Goal: Find specific page/section: Find specific page/section

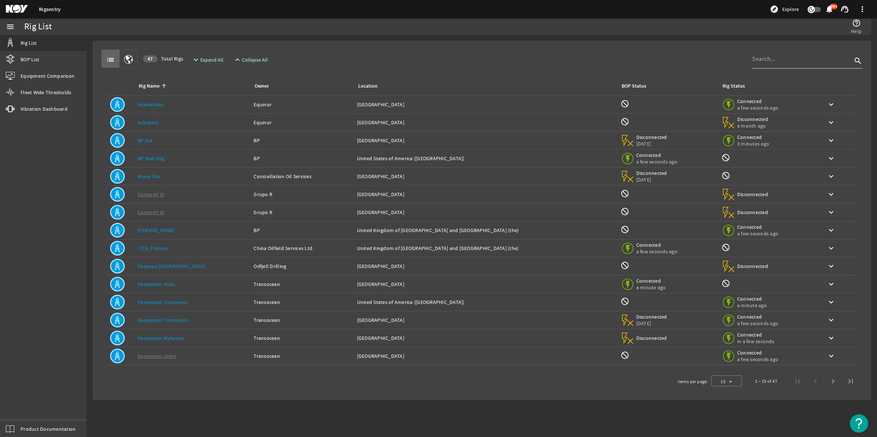
click at [767, 61] on input at bounding box center [802, 59] width 100 height 9
click at [42, 57] on link "BOP List" at bounding box center [43, 59] width 87 height 16
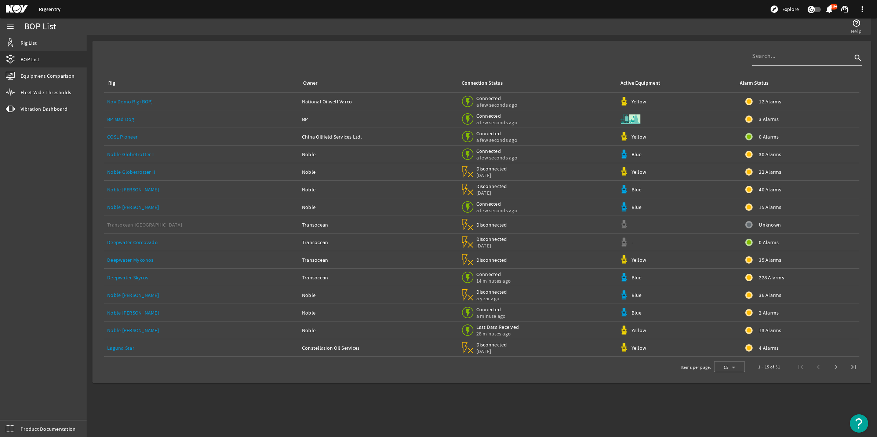
click at [132, 275] on link "Deepwater Skyros" at bounding box center [127, 278] width 41 height 7
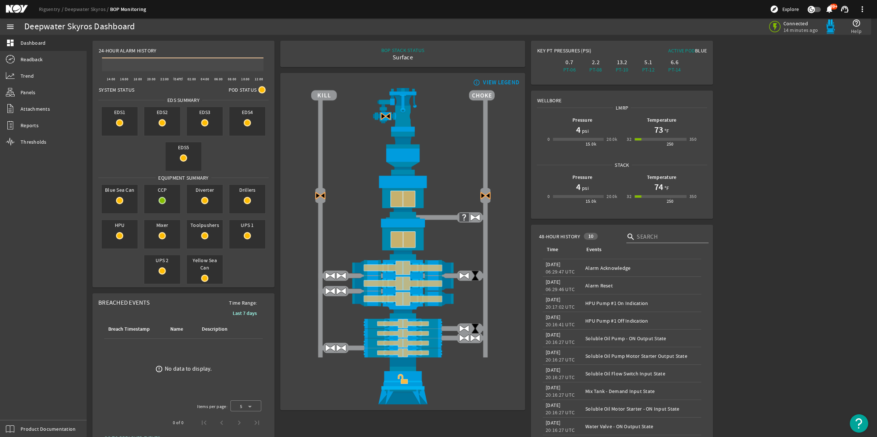
scroll to position [30, 0]
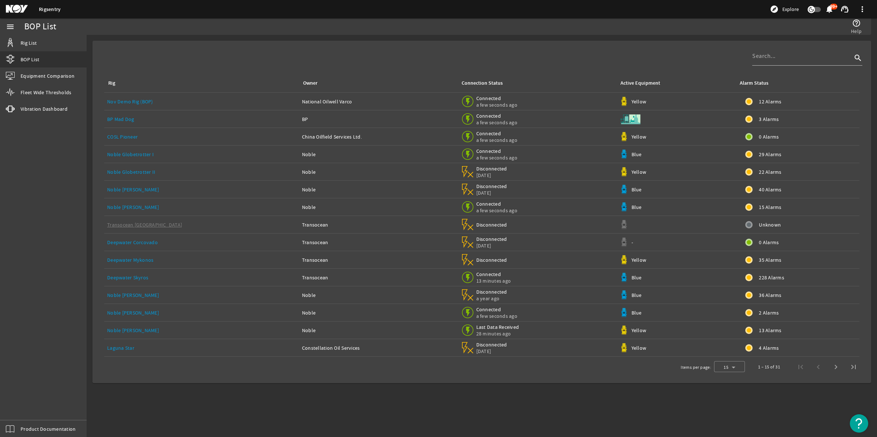
click at [135, 276] on link "Deepwater Skyros" at bounding box center [127, 278] width 41 height 7
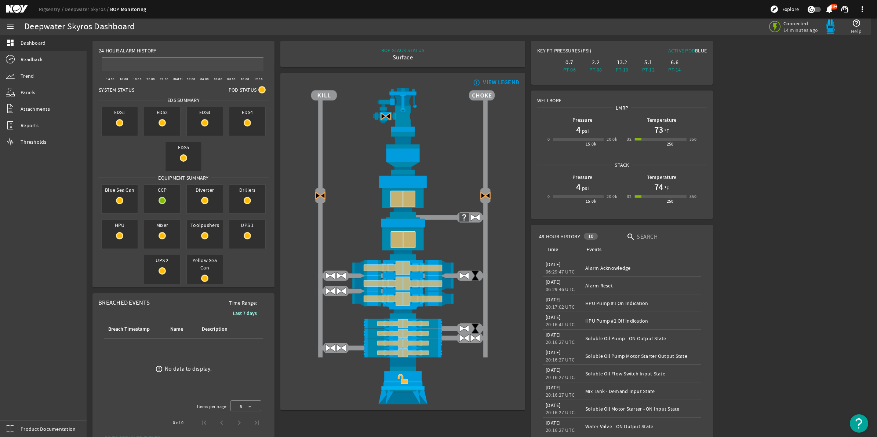
click at [522, 149] on rigsentry-mat-card "info_outline VIEW LEGEND" at bounding box center [402, 242] width 251 height 344
click at [54, 9] on link "Rigsentry" at bounding box center [52, 9] width 26 height 7
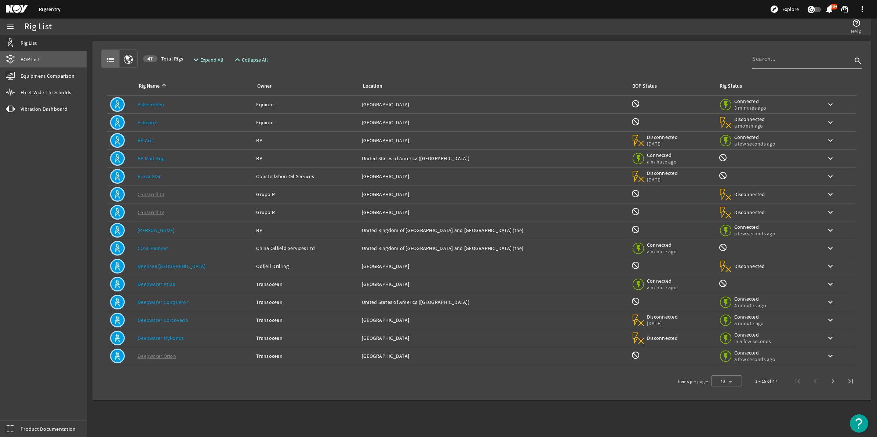
click at [41, 61] on link "BOP List" at bounding box center [43, 59] width 87 height 16
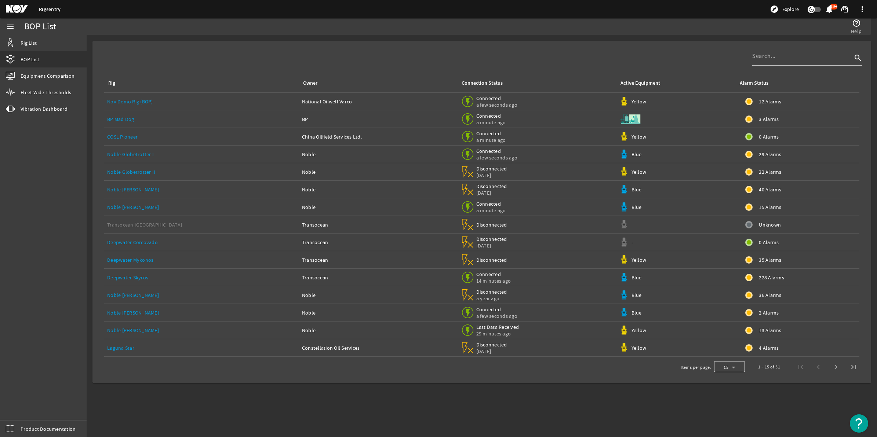
click at [742, 367] on div at bounding box center [729, 368] width 31 height 18
click at [729, 347] on span "100" at bounding box center [725, 348] width 10 height 9
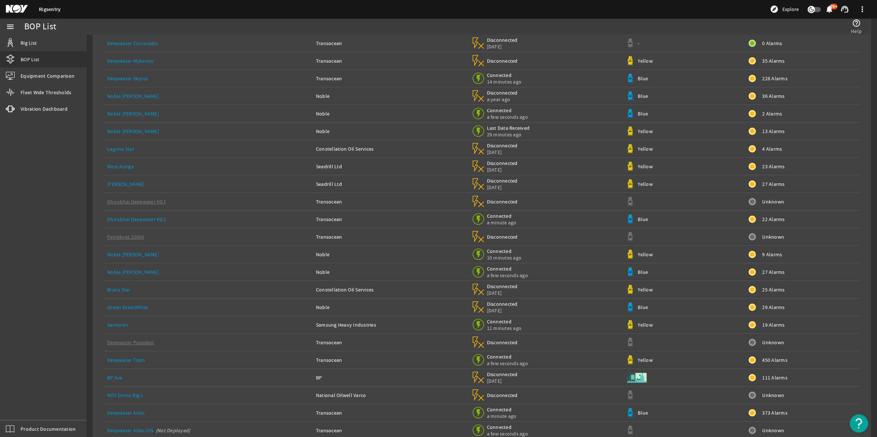
scroll to position [233, 0]
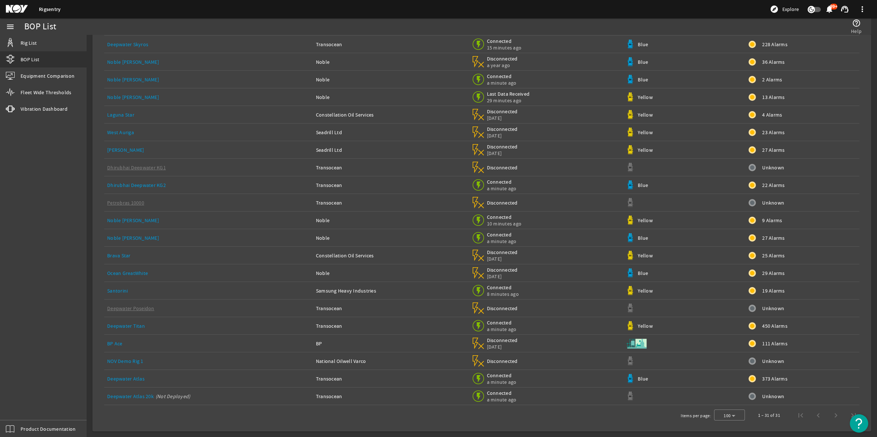
click at [87, 173] on rigsentry-mat-card "search Rig Owner Connection Status Active Equipment Alarm Status Nov Demo Rig (…" at bounding box center [482, 119] width 791 height 636
click at [89, 317] on rigsentry-mat-card "search Rig Owner Connection Status Active Equipment Alarm Status Nov Demo Rig (…" at bounding box center [482, 119] width 791 height 636
click at [134, 326] on link "Deepwater Titan" at bounding box center [126, 326] width 38 height 7
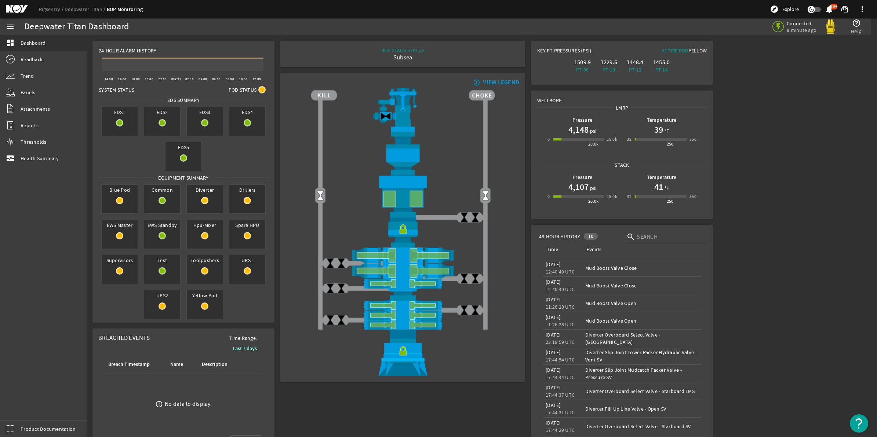
click at [528, 245] on rigsentry-mat-card "48-Hour History 10 search Time Events Time: [DATE] 12:40:49 UTC Events: Mud Boo…" at bounding box center [622, 343] width 188 height 243
click at [56, 6] on link "Rigsentry" at bounding box center [52, 9] width 26 height 7
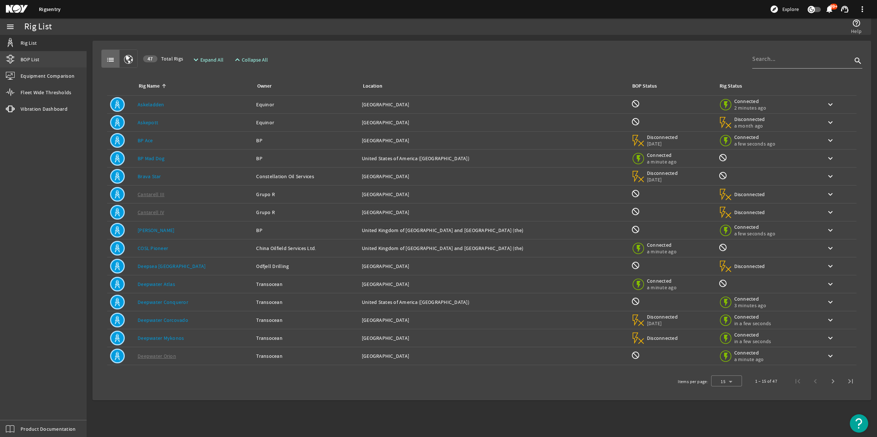
click at [36, 61] on span "BOP List" at bounding box center [30, 59] width 19 height 7
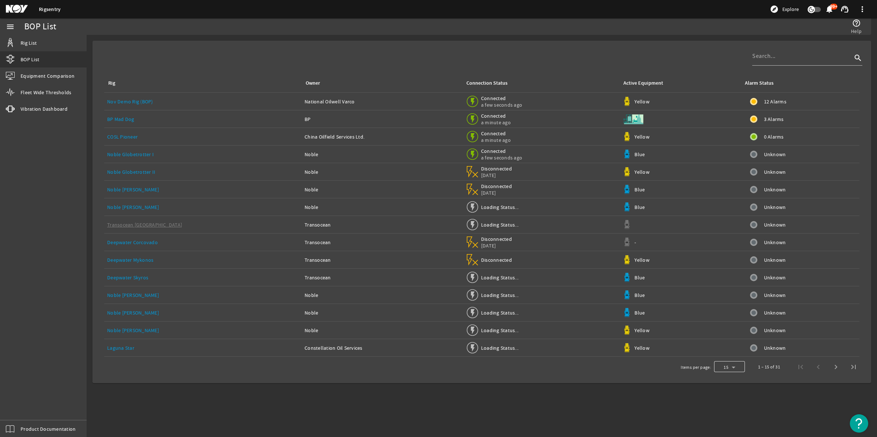
click at [738, 367] on div at bounding box center [729, 368] width 31 height 18
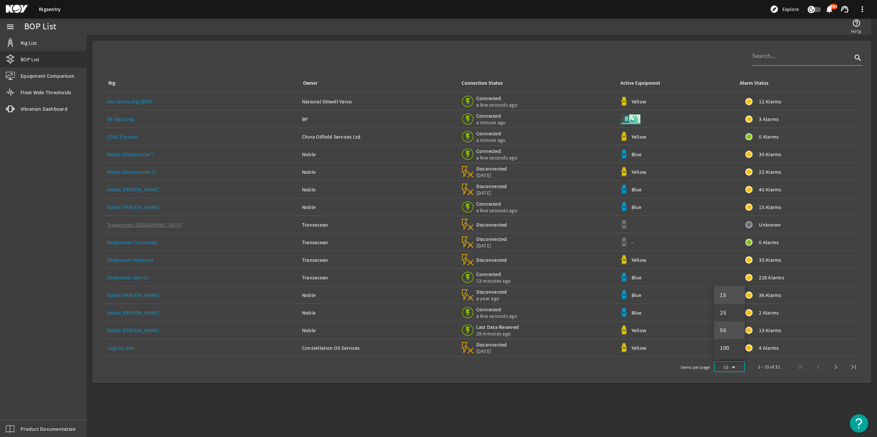
click at [734, 334] on mat-option "50" at bounding box center [729, 331] width 31 height 18
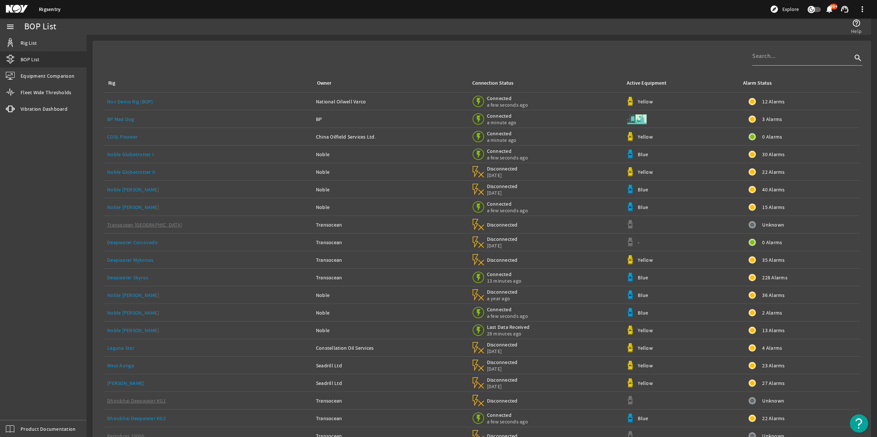
click at [549, 59] on div "Rig Owner Connection Status Active Equipment Alarm Status Nov Demo Rig (BOP) Na…" at bounding box center [481, 343] width 767 height 592
click at [546, 53] on div "Rig Owner Connection Status Active Equipment Alarm Status Nov Demo Rig (BOP) Na…" at bounding box center [481, 343] width 767 height 592
click at [500, 52] on div "Rig Owner Connection Status Active Equipment Alarm Status Nov Demo Rig (BOP) Na…" at bounding box center [481, 343] width 767 height 592
click at [487, 50] on div "Rig Owner Connection Status Active Equipment Alarm Status Nov Demo Rig (BOP) Na…" at bounding box center [481, 343] width 767 height 592
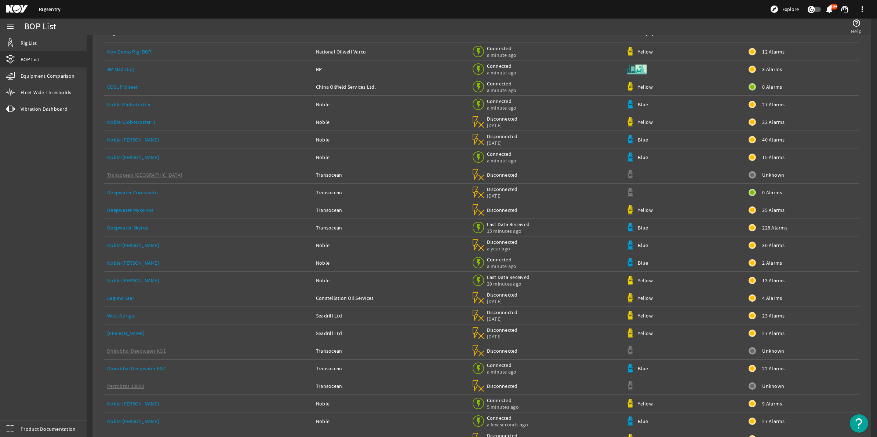
scroll to position [4, 0]
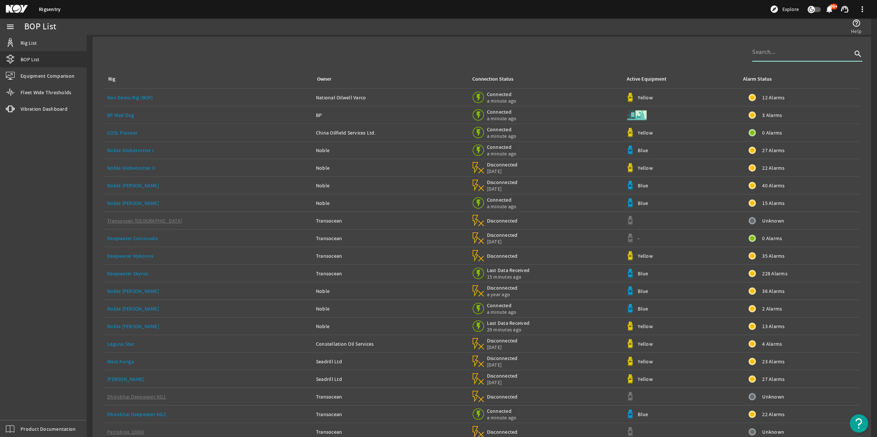
click at [762, 55] on input at bounding box center [802, 52] width 100 height 9
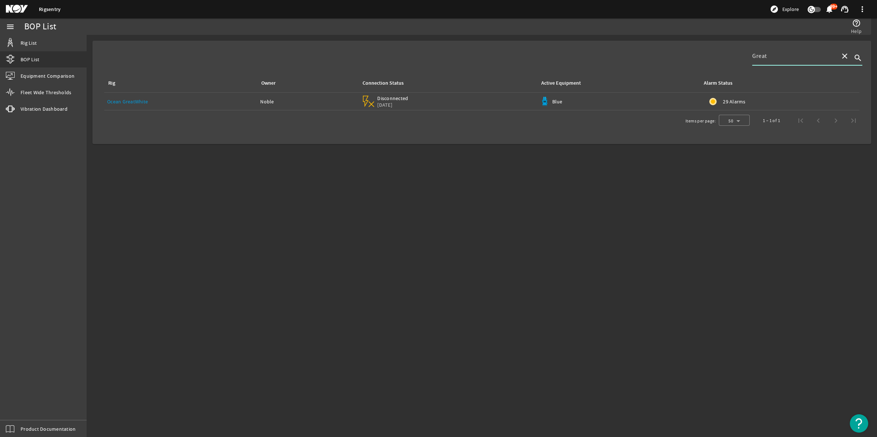
type input "Great"
click at [145, 101] on link "Ocean GreatWhite" at bounding box center [127, 101] width 41 height 7
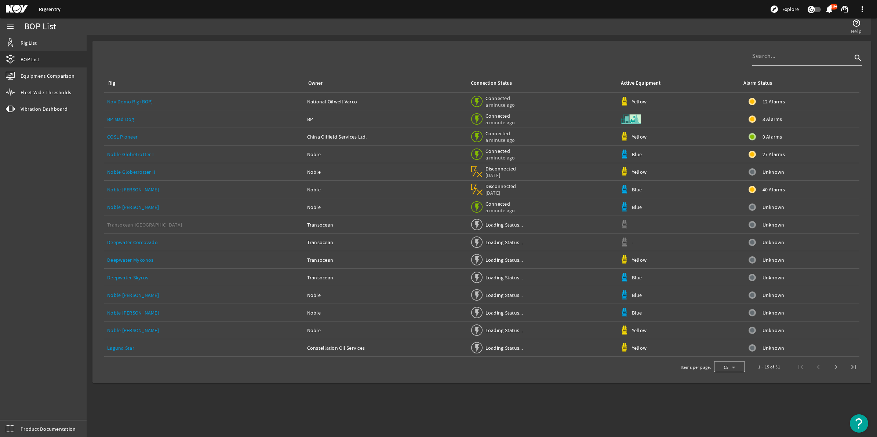
click at [732, 369] on div at bounding box center [729, 368] width 31 height 18
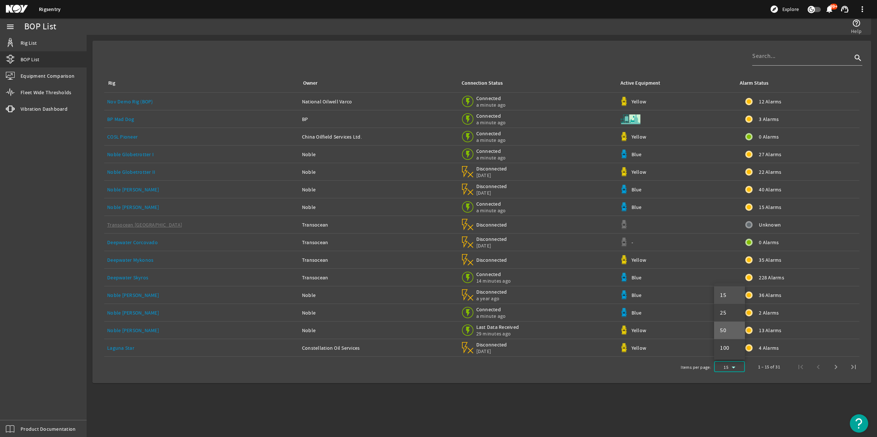
click at [726, 327] on span "50" at bounding box center [723, 330] width 6 height 9
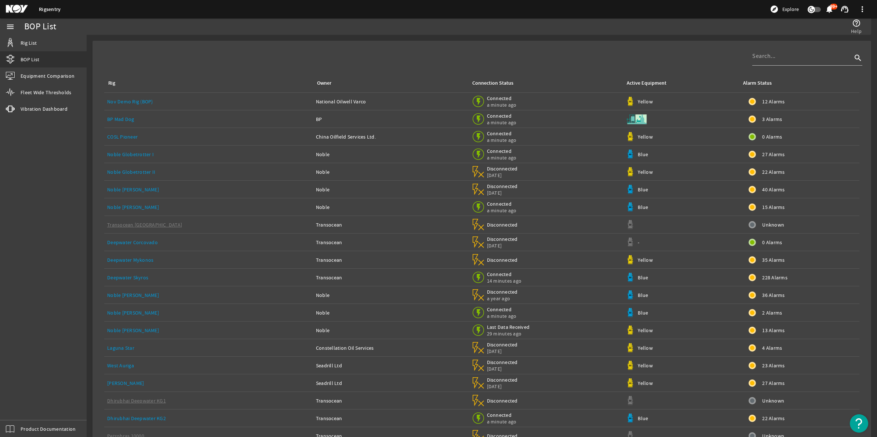
click at [417, 62] on div "Rig Owner Connection Status Active Equipment Alarm Status Nov Demo Rig (BOP) Na…" at bounding box center [481, 343] width 767 height 592
click at [393, 28] on div "BOP List" at bounding box center [236, 26] width 425 height 7
click at [417, 47] on div "Rig Owner Connection Status Active Equipment Alarm Status Nov Demo Rig (BOP) Na…" at bounding box center [481, 343] width 767 height 592
click at [669, 61] on div "Rig Owner Connection Status Active Equipment Alarm Status Nov Demo Rig (BOP) Na…" at bounding box center [481, 343] width 767 height 592
click at [646, 49] on div "Rig Owner Connection Status Active Equipment Alarm Status Nov Demo Rig (BOP) Na…" at bounding box center [481, 343] width 767 height 592
